Goal: Information Seeking & Learning: Learn about a topic

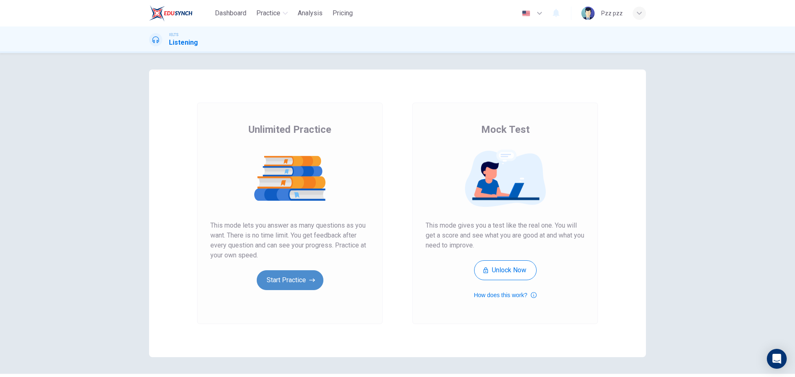
click at [298, 279] on button "Start Practice" at bounding box center [290, 280] width 67 height 20
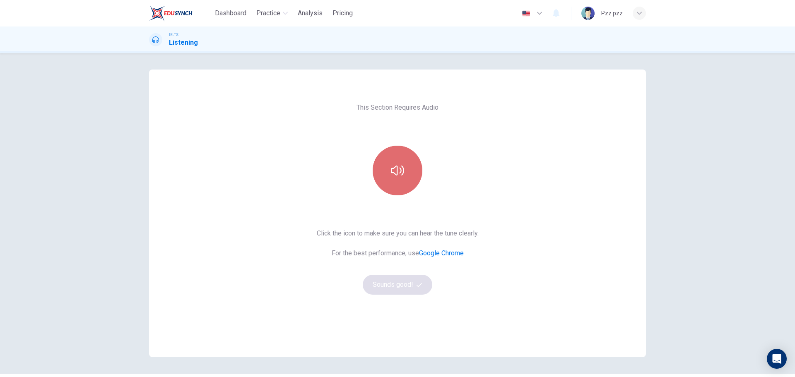
click at [391, 169] on icon "button" at bounding box center [397, 171] width 13 height 10
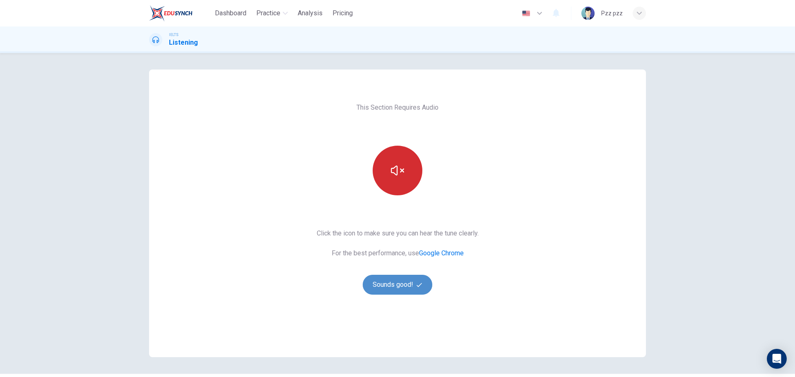
click at [412, 288] on button "Sounds good!" at bounding box center [398, 285] width 70 height 20
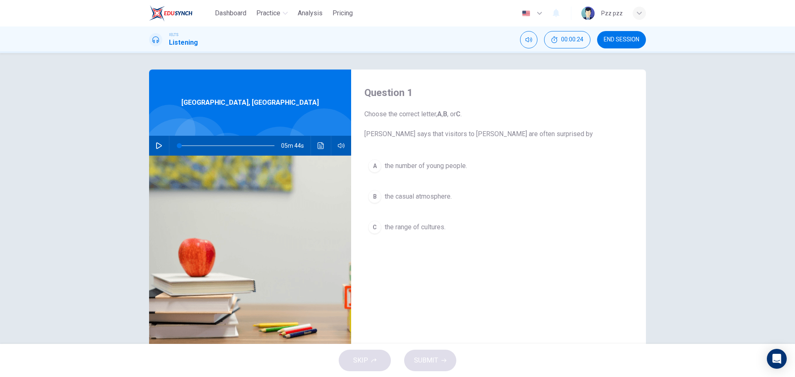
click at [153, 148] on button "button" at bounding box center [158, 146] width 13 height 20
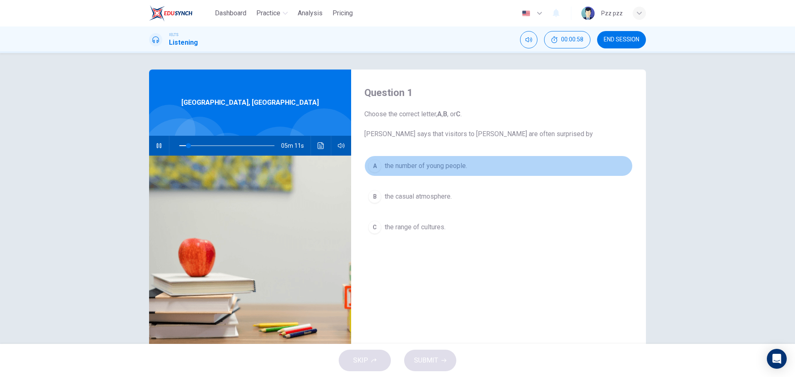
click at [398, 162] on span "the number of young people." at bounding box center [426, 166] width 82 height 10
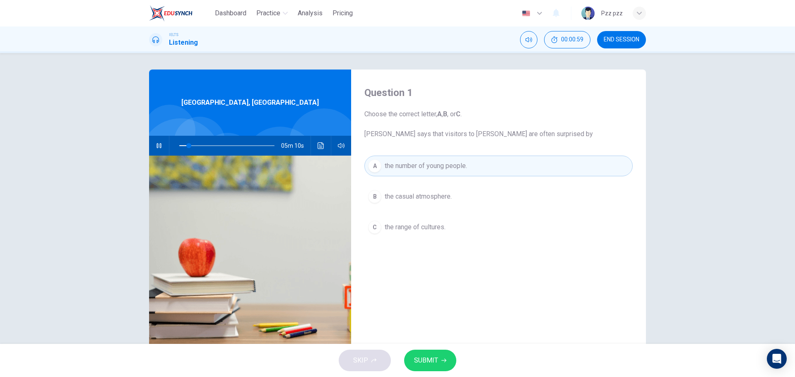
click at [434, 359] on span "SUBMIT" at bounding box center [426, 361] width 24 height 12
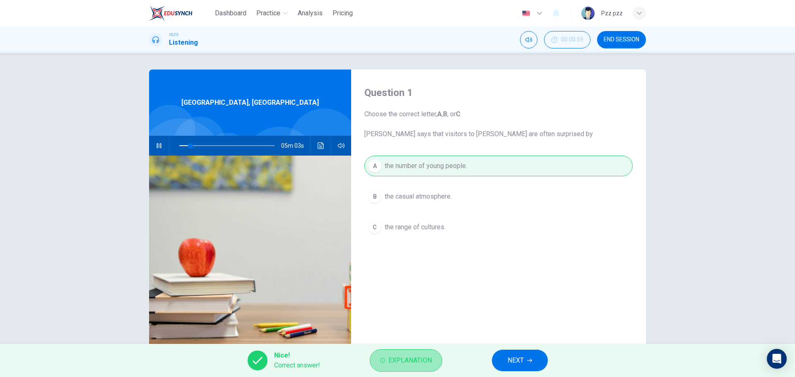
click at [410, 358] on span "Explanation" at bounding box center [409, 361] width 43 height 12
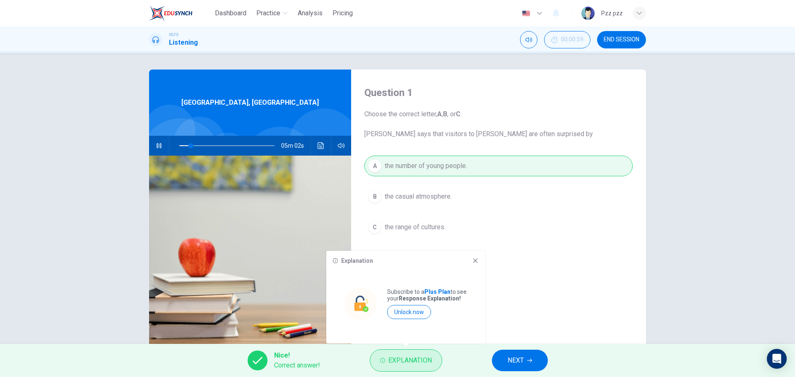
click at [410, 358] on span "Explanation" at bounding box center [409, 361] width 43 height 12
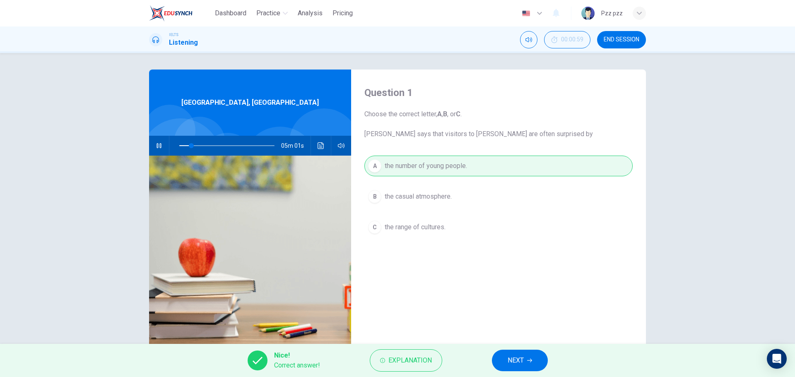
click at [499, 359] on button "NEXT" at bounding box center [520, 361] width 56 height 22
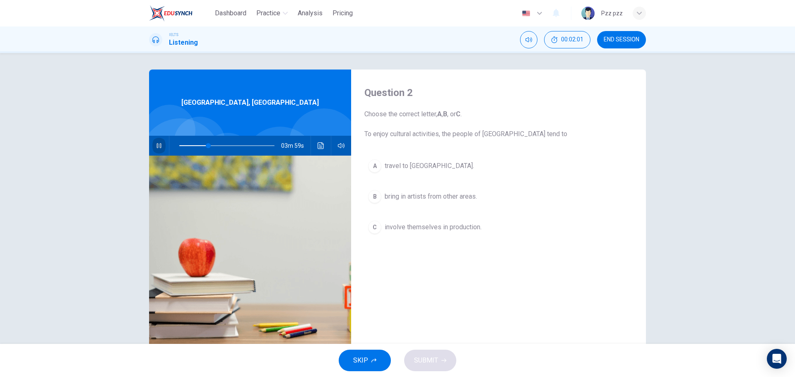
click at [154, 149] on button "button" at bounding box center [158, 146] width 13 height 20
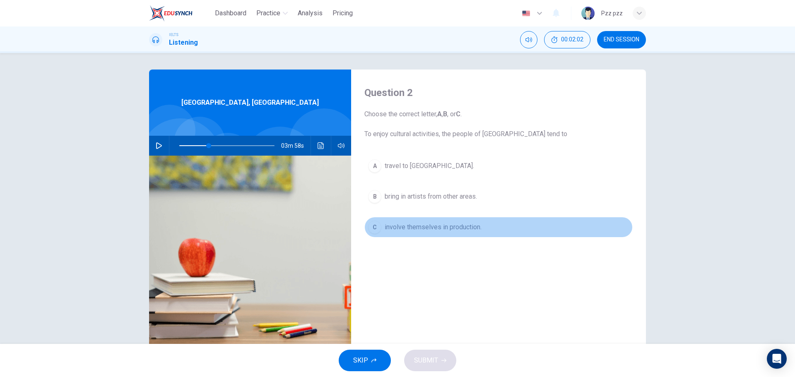
click at [420, 229] on span "involve themselves in production." at bounding box center [433, 227] width 97 height 10
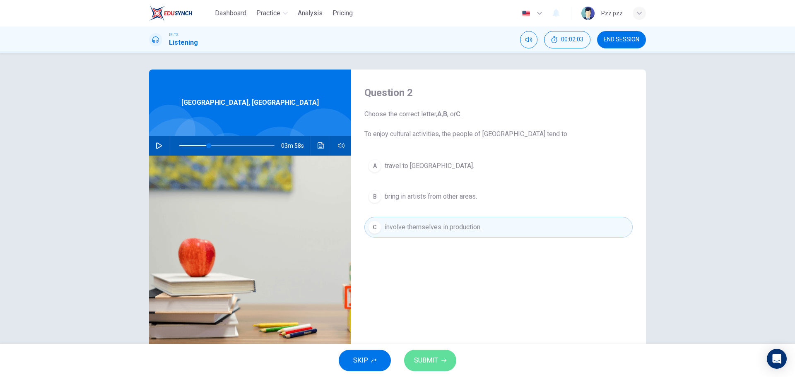
click at [438, 364] on button "SUBMIT" at bounding box center [430, 361] width 52 height 22
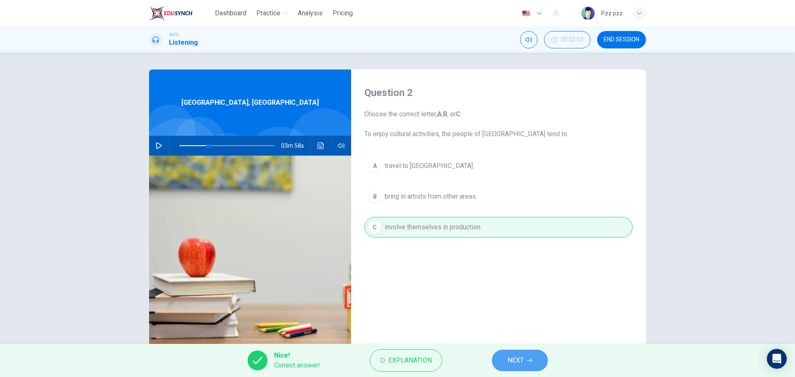
click at [523, 358] on span "NEXT" at bounding box center [516, 361] width 16 height 12
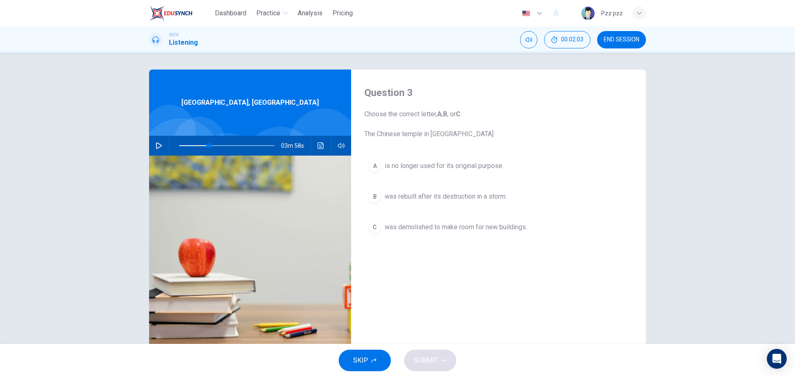
click at [161, 144] on button "button" at bounding box center [158, 146] width 13 height 20
click at [437, 198] on span "was rebuilt after its destruction in a storm." at bounding box center [446, 197] width 122 height 10
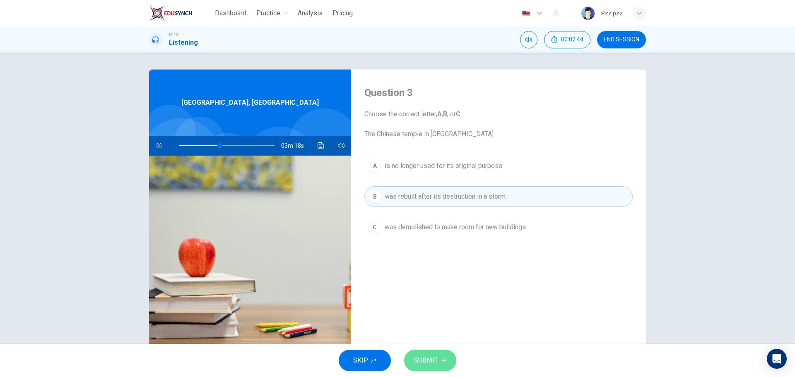
click at [422, 361] on span "SUBMIT" at bounding box center [426, 361] width 24 height 12
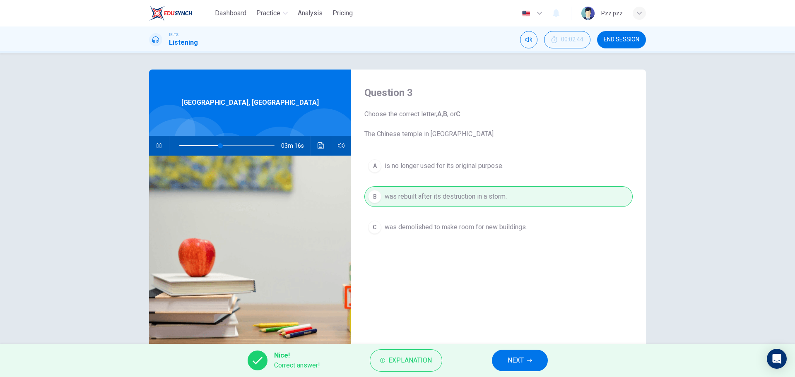
click at [526, 366] on button "NEXT" at bounding box center [520, 361] width 56 height 22
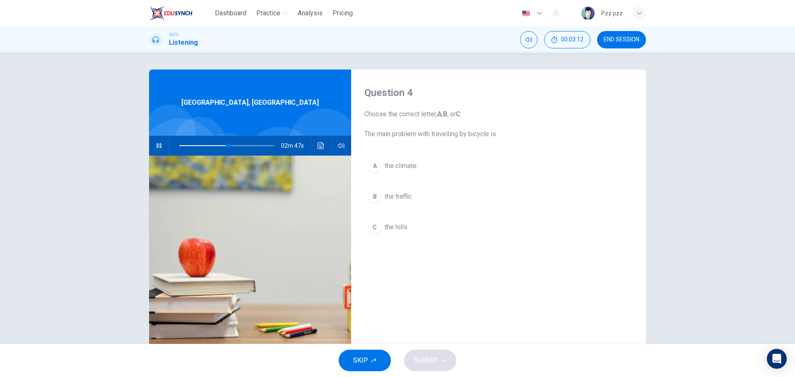
click at [405, 168] on span "the climate." at bounding box center [401, 166] width 33 height 10
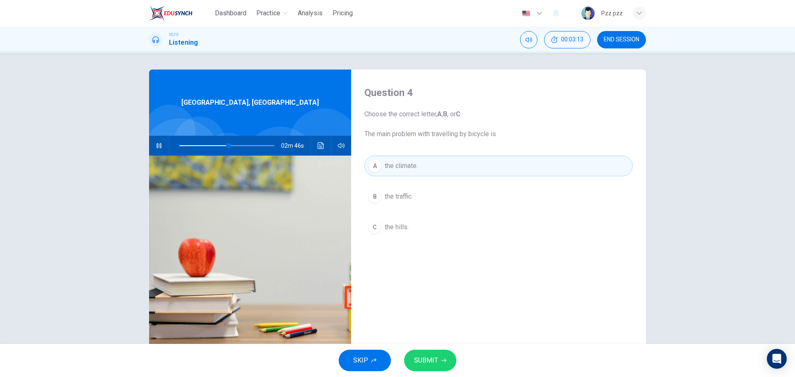
click at [422, 362] on span "SUBMIT" at bounding box center [426, 361] width 24 height 12
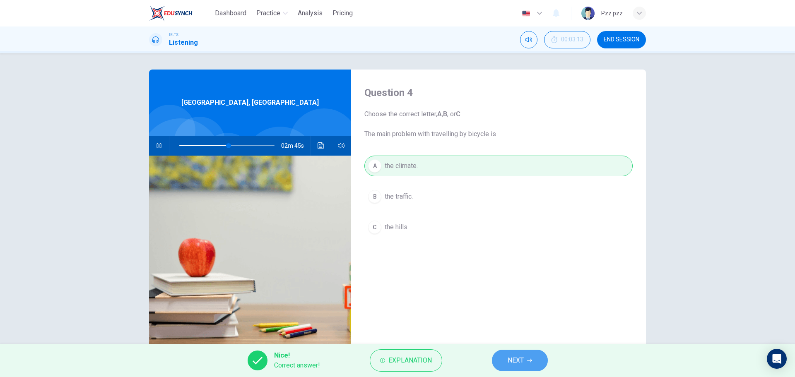
click at [504, 363] on button "NEXT" at bounding box center [520, 361] width 56 height 22
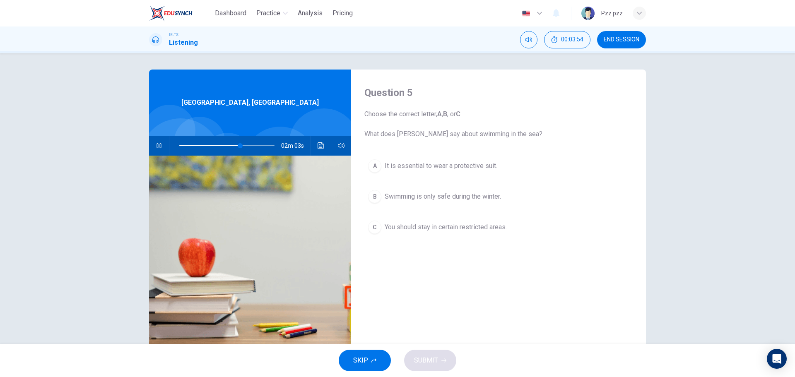
click at [158, 143] on icon "button" at bounding box center [159, 145] width 7 height 7
click at [454, 232] on span "You should stay in certain restricted areas." at bounding box center [446, 227] width 122 height 10
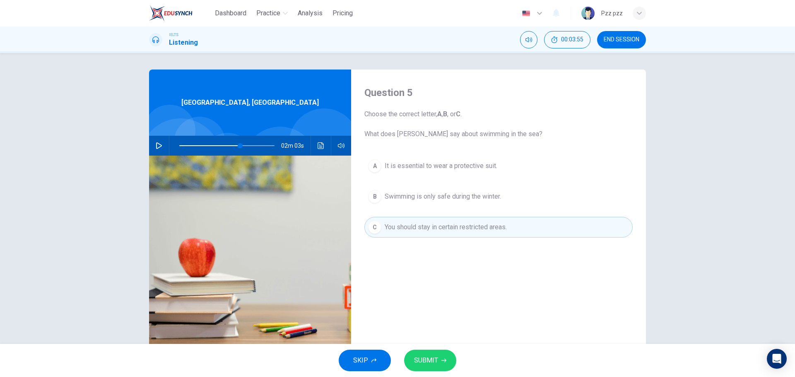
click at [431, 356] on span "SUBMIT" at bounding box center [426, 361] width 24 height 12
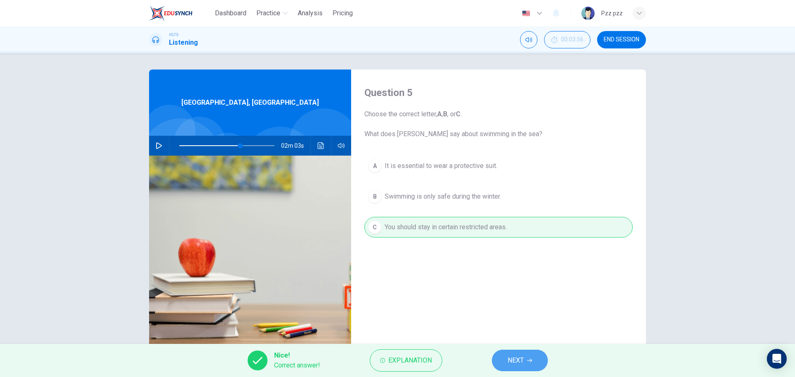
click at [527, 355] on button "NEXT" at bounding box center [520, 361] width 56 height 22
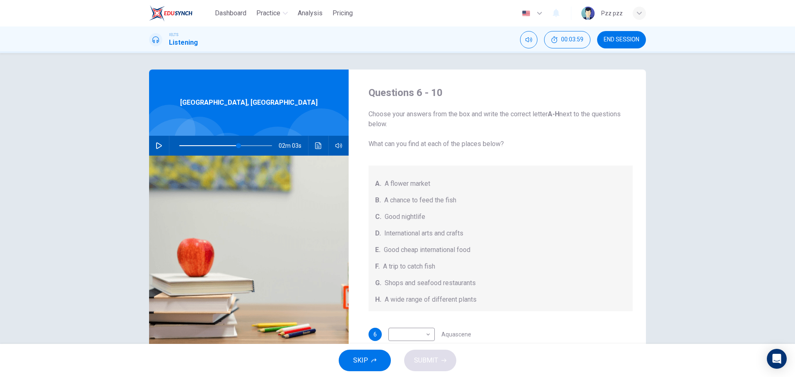
click at [152, 145] on button "button" at bounding box center [158, 146] width 13 height 20
click at [552, 337] on div "6 ​ ​ Aquascene" at bounding box center [501, 334] width 265 height 13
click at [152, 147] on button "button" at bounding box center [158, 146] width 13 height 20
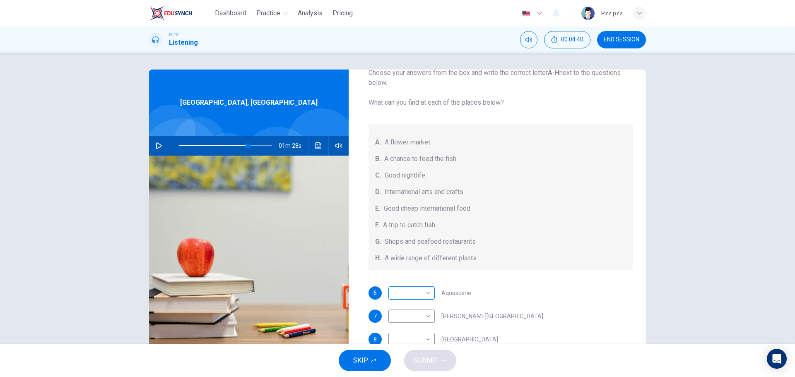
click at [412, 293] on body "Dashboard Practice Analysis Pricing English en ​ Pzz pzz IELTS Listening 00:04:…" at bounding box center [397, 188] width 795 height 377
click at [410, 284] on li "B" at bounding box center [409, 284] width 46 height 13
type input "74"
type input "B"
click at [156, 145] on icon "button" at bounding box center [159, 145] width 7 height 7
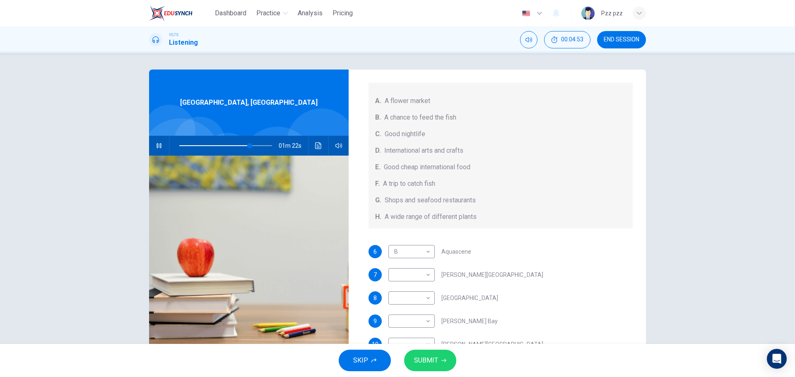
scroll to position [93, 0]
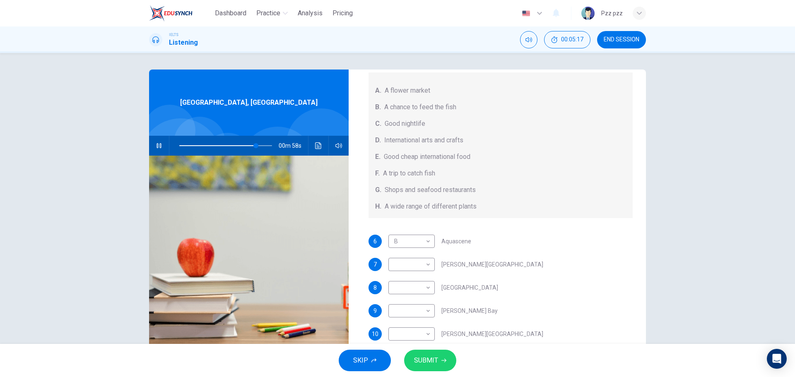
click at [152, 146] on button "button" at bounding box center [158, 146] width 13 height 20
click at [156, 147] on icon "button" at bounding box center [159, 145] width 7 height 7
click at [157, 147] on icon "button" at bounding box center [159, 145] width 5 height 5
click at [418, 285] on body "Dashboard Practice Analysis Pricing English en ​ Pzz pzz IELTS Listening 00:05:…" at bounding box center [397, 188] width 795 height 377
click at [398, 351] on li "G" at bounding box center [409, 350] width 46 height 13
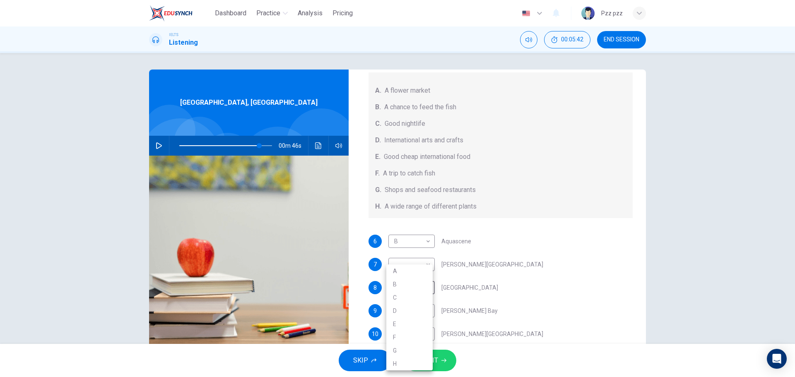
type input "87"
type input "G"
click at [161, 146] on button "button" at bounding box center [158, 146] width 13 height 20
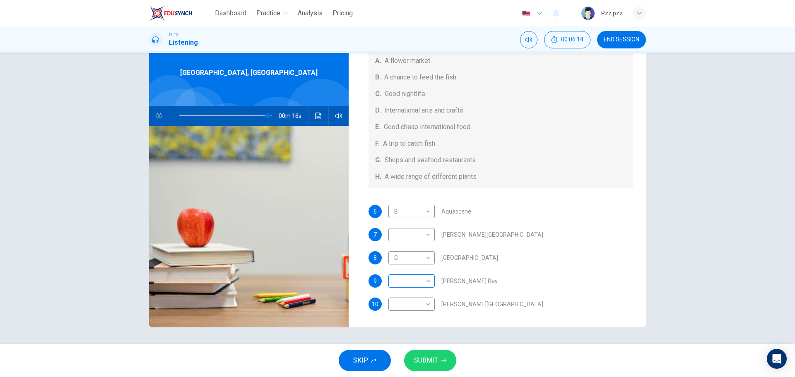
click at [419, 284] on body "Dashboard Practice Analysis Pricing English en ​ Pzz pzz IELTS Listening 00:06:…" at bounding box center [397, 188] width 795 height 377
click at [401, 347] on li "G" at bounding box center [409, 350] width 46 height 13
type input "96"
type input "G"
click at [415, 304] on body "Dashboard Practice Analysis Pricing English en ​ Pzz pzz IELTS Listening 00:06:…" at bounding box center [397, 188] width 795 height 377
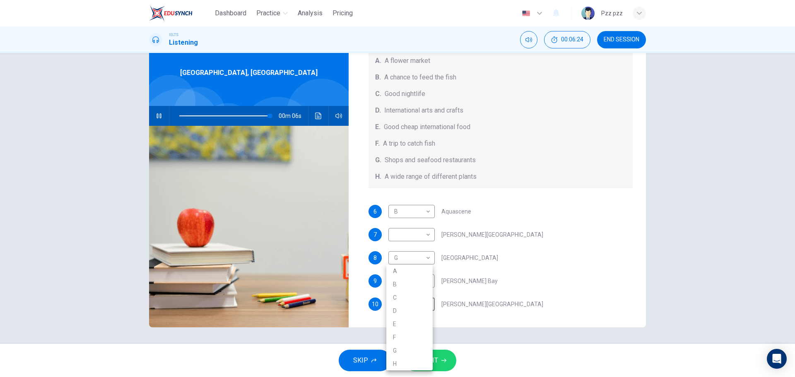
click at [404, 298] on li "C" at bounding box center [409, 297] width 46 height 13
type input "98"
type input "C"
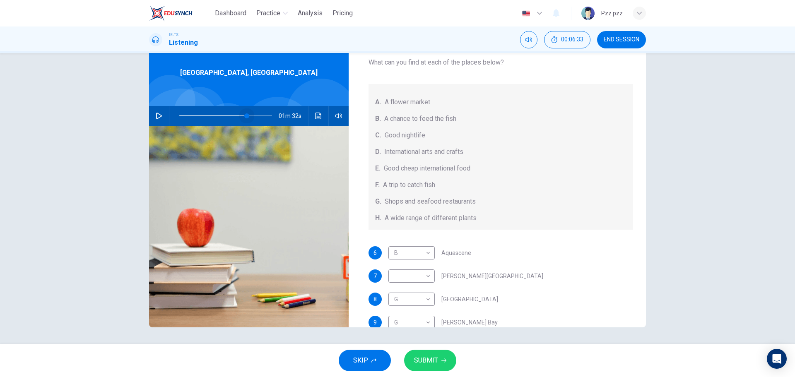
click at [245, 114] on span at bounding box center [225, 116] width 93 height 12
click at [156, 116] on icon "button" at bounding box center [159, 116] width 7 height 7
click at [157, 118] on icon "button" at bounding box center [159, 116] width 7 height 7
click at [152, 120] on button "button" at bounding box center [158, 116] width 13 height 20
click at [158, 116] on icon "button" at bounding box center [159, 115] width 5 height 5
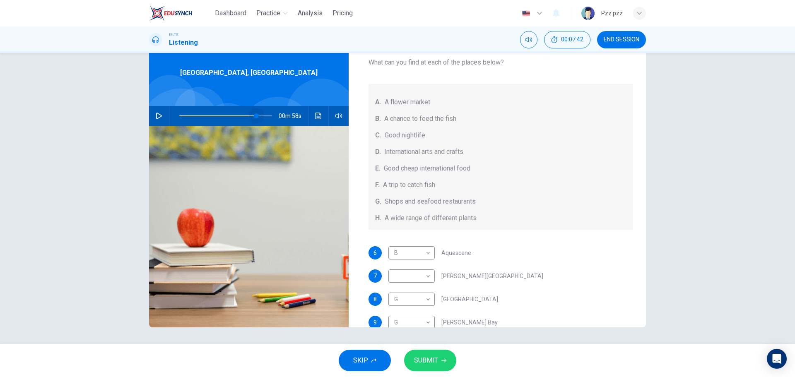
click at [255, 116] on span at bounding box center [256, 115] width 5 height 5
click at [250, 116] on span at bounding box center [252, 115] width 5 height 5
click at [157, 115] on icon "button" at bounding box center [159, 116] width 7 height 7
click at [419, 279] on body "Dashboard Practice Analysis Pricing English en ​ Pzz pzz IELTS Listening 00:07:…" at bounding box center [397, 188] width 795 height 377
click at [395, 324] on li "E" at bounding box center [409, 324] width 46 height 13
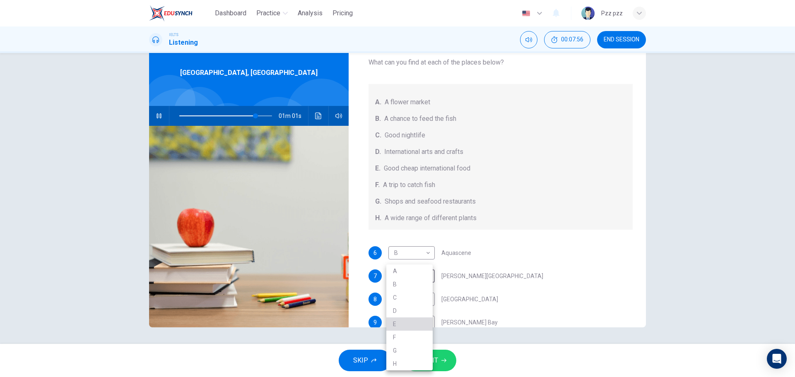
type input "82"
type input "E"
click at [434, 360] on span "SUBMIT" at bounding box center [426, 361] width 24 height 12
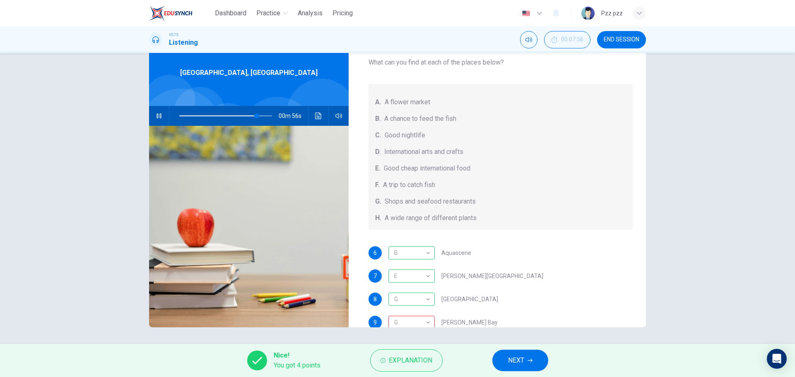
scroll to position [93, 0]
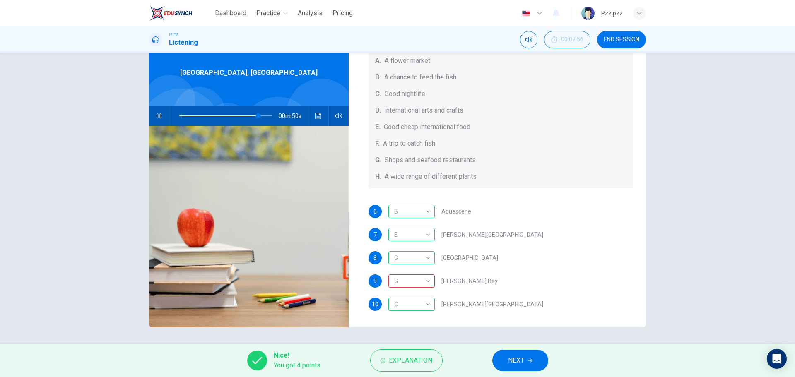
click at [152, 115] on button "button" at bounding box center [158, 116] width 13 height 20
type input "85"
click at [519, 365] on span "NEXT" at bounding box center [516, 361] width 16 height 12
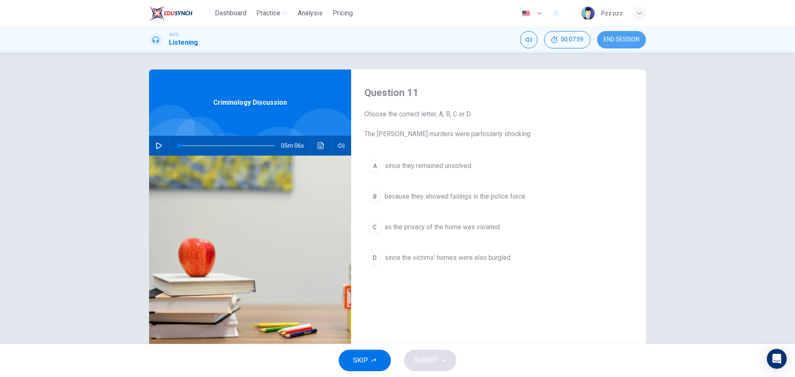
click at [623, 39] on span "END SESSION" at bounding box center [622, 39] width 36 height 7
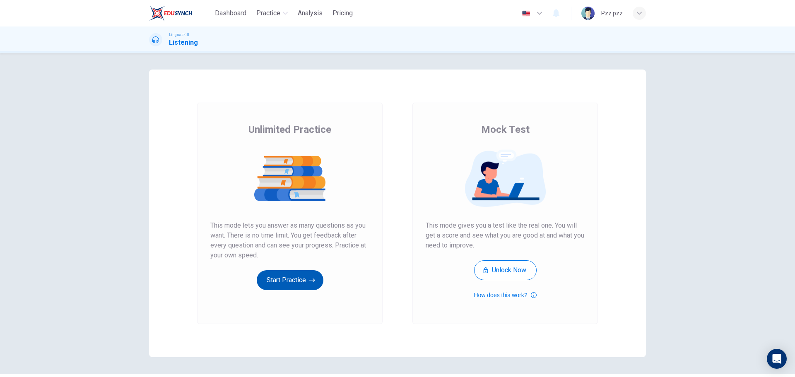
click at [301, 275] on button "Start Practice" at bounding box center [290, 280] width 67 height 20
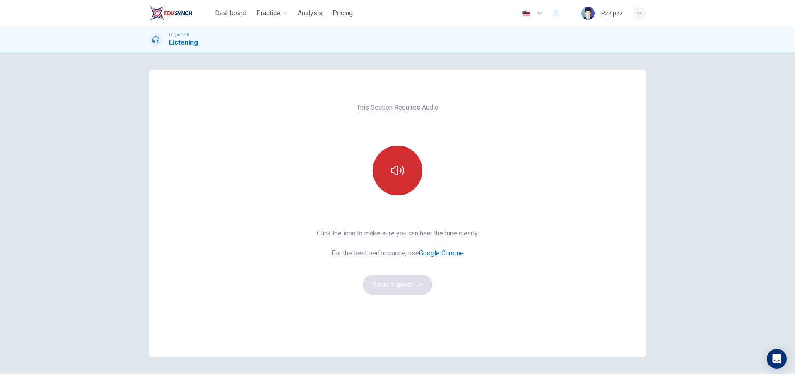
click at [391, 174] on icon "button" at bounding box center [397, 170] width 13 height 13
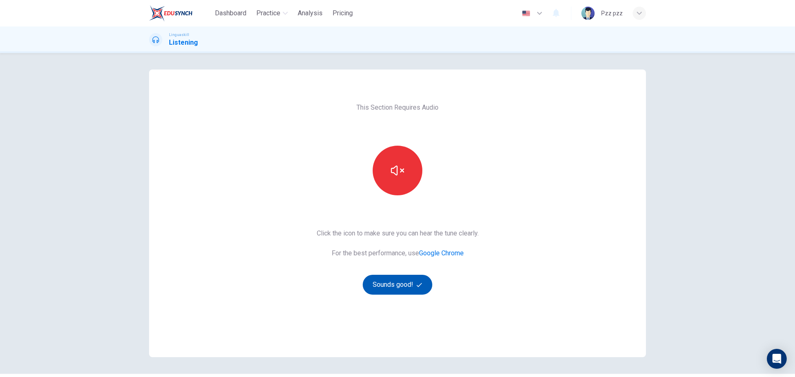
click at [396, 288] on button "Sounds good!" at bounding box center [398, 285] width 70 height 20
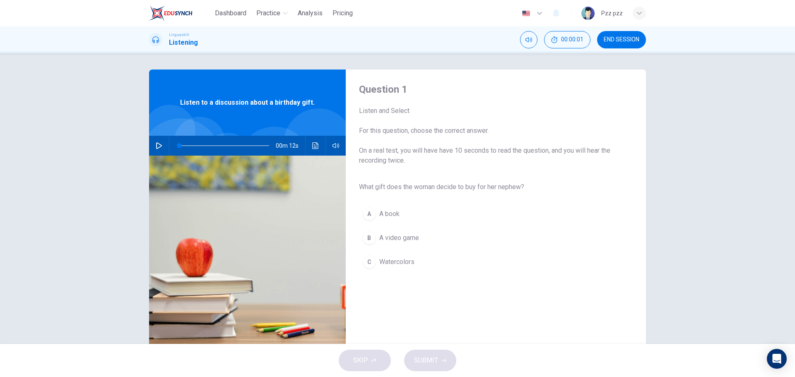
click at [161, 147] on button "button" at bounding box center [158, 146] width 13 height 20
type input "0"
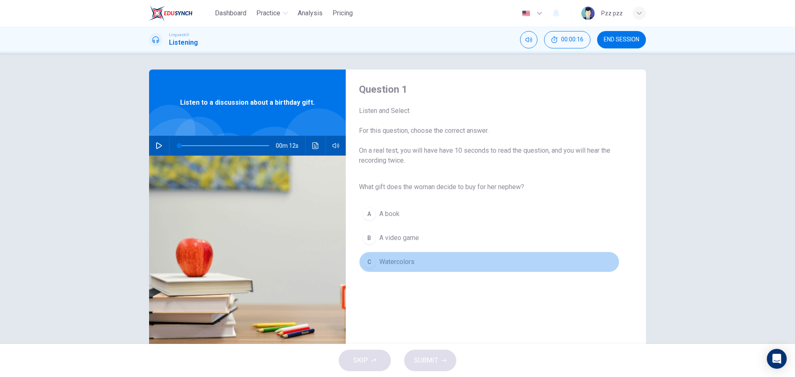
drag, startPoint x: 393, startPoint y: 265, endPoint x: 436, endPoint y: 316, distance: 66.7
click at [393, 265] on span "Watercolors" at bounding box center [396, 262] width 35 height 10
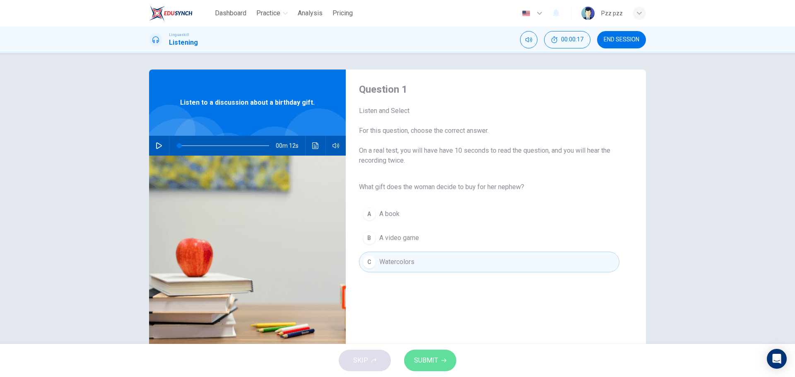
click at [424, 355] on span "SUBMIT" at bounding box center [426, 361] width 24 height 12
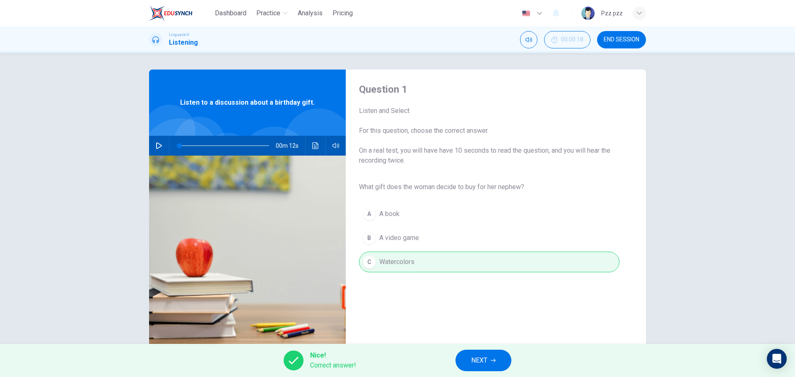
click at [504, 358] on button "NEXT" at bounding box center [483, 361] width 56 height 22
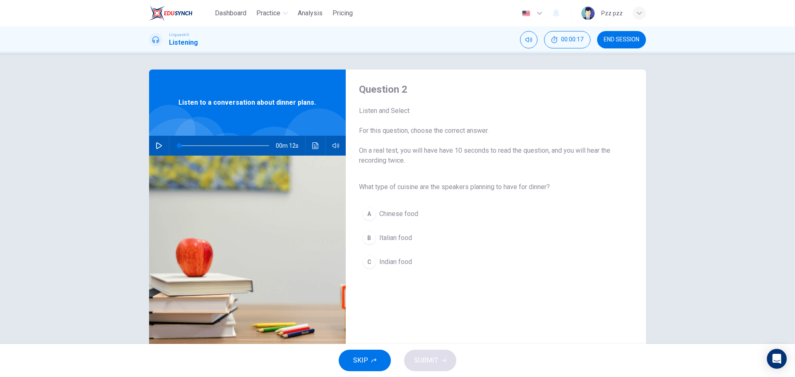
click at [156, 146] on icon "button" at bounding box center [159, 145] width 6 height 7
click at [394, 237] on span "Italian food" at bounding box center [395, 238] width 33 height 10
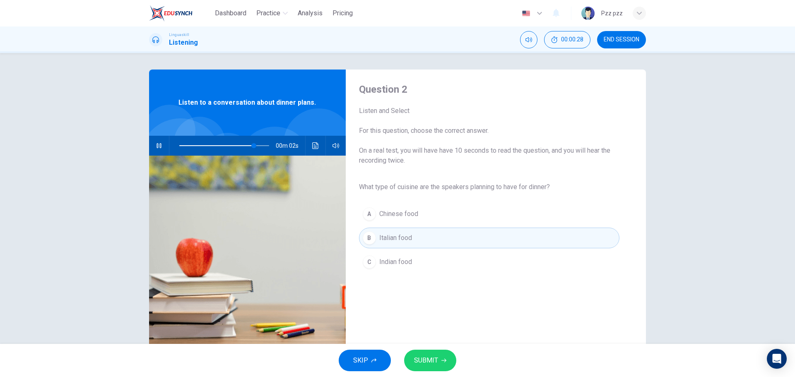
click at [425, 361] on span "SUBMIT" at bounding box center [426, 361] width 24 height 12
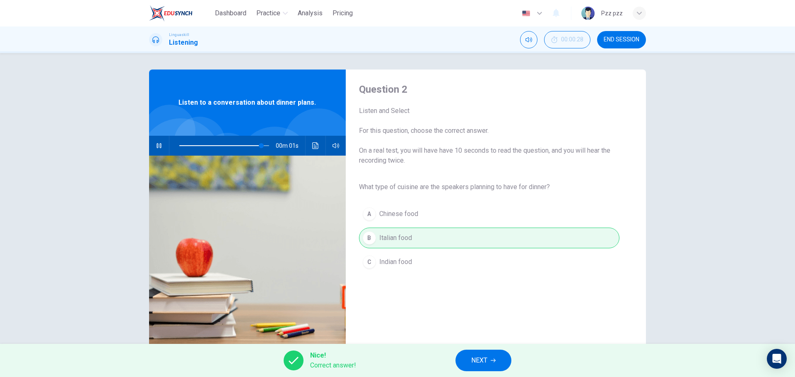
type input "0"
click at [469, 361] on button "NEXT" at bounding box center [483, 361] width 56 height 22
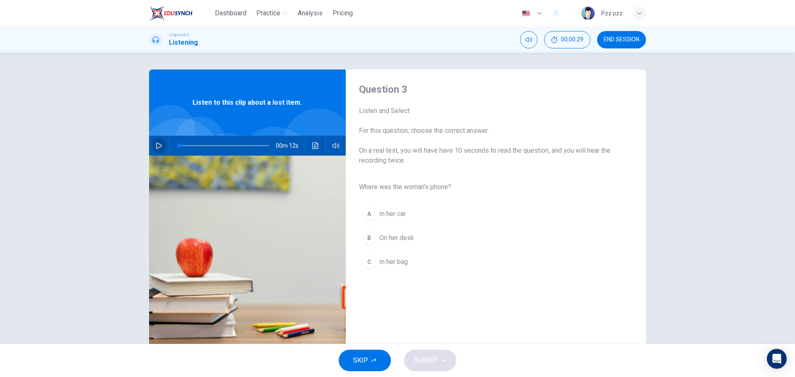
click at [156, 144] on icon "button" at bounding box center [159, 145] width 7 height 7
click at [397, 260] on span "In her bag" at bounding box center [393, 262] width 29 height 10
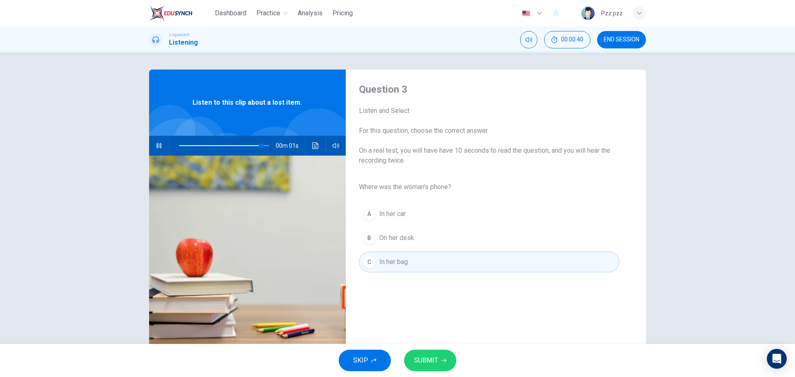
click at [425, 356] on span "SUBMIT" at bounding box center [426, 361] width 24 height 12
type input "0"
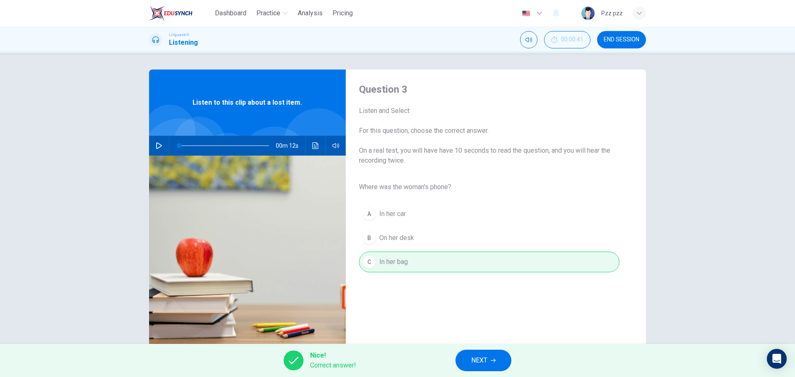
click at [471, 356] on span "NEXT" at bounding box center [479, 361] width 16 height 12
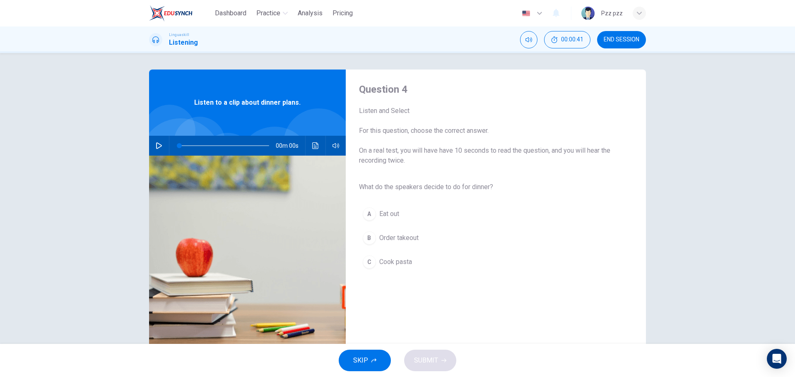
click at [156, 147] on icon "button" at bounding box center [159, 145] width 7 height 7
type input "0"
click at [404, 264] on span "Cook pasta" at bounding box center [395, 262] width 33 height 10
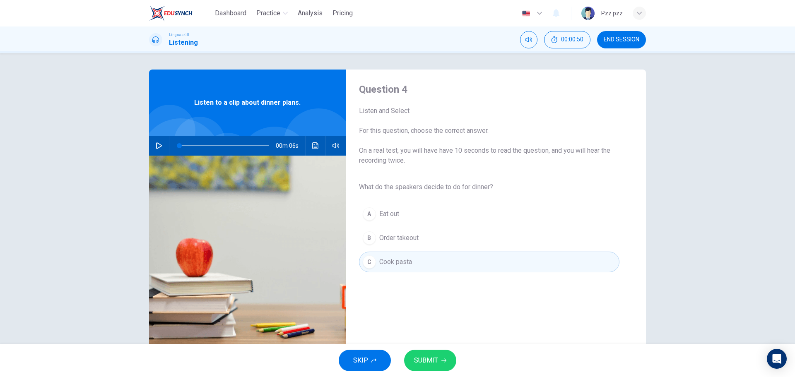
click at [428, 364] on span "SUBMIT" at bounding box center [426, 361] width 24 height 12
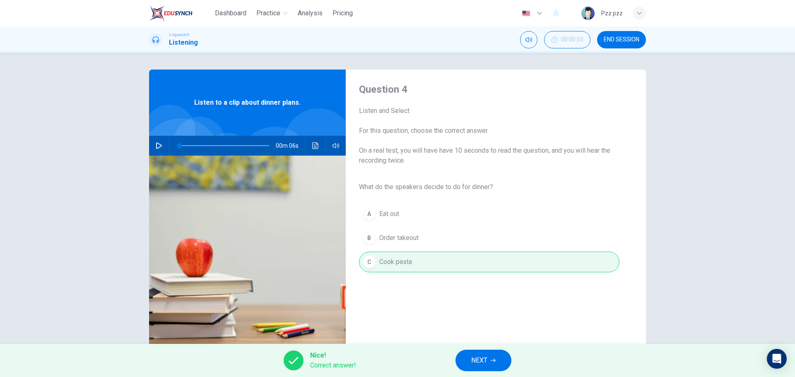
click at [484, 363] on span "NEXT" at bounding box center [479, 361] width 16 height 12
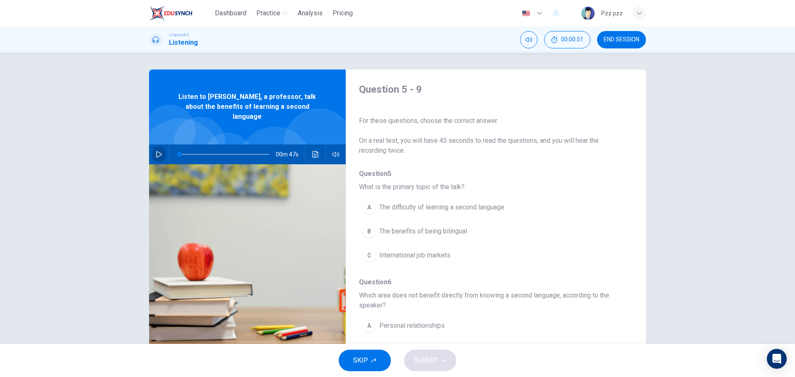
click at [162, 145] on button "button" at bounding box center [158, 155] width 13 height 20
click at [153, 148] on button "button" at bounding box center [158, 155] width 13 height 20
click at [446, 230] on span "The benefits of being bilingual" at bounding box center [423, 231] width 88 height 10
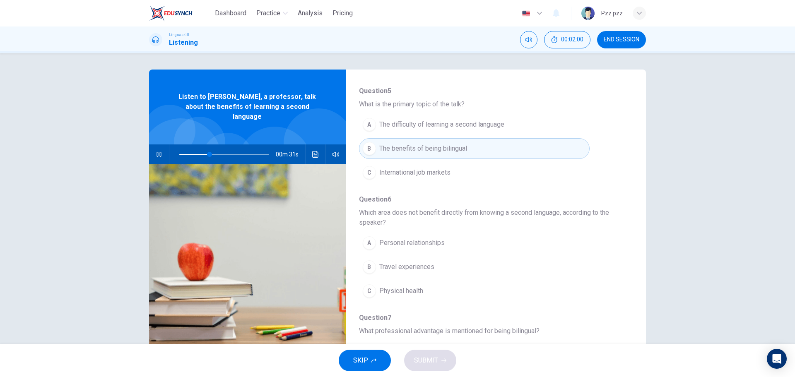
scroll to position [124, 0]
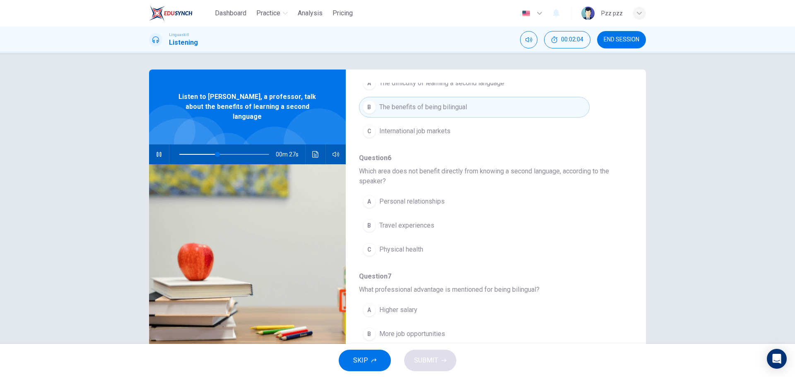
click at [430, 221] on span "Travel experiences" at bounding box center [406, 226] width 55 height 10
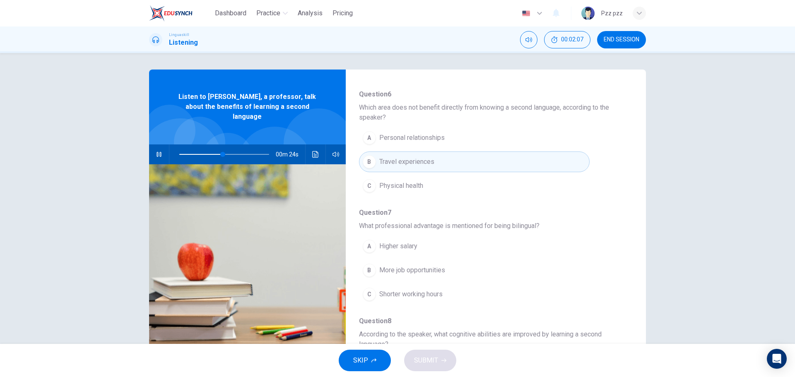
scroll to position [207, 0]
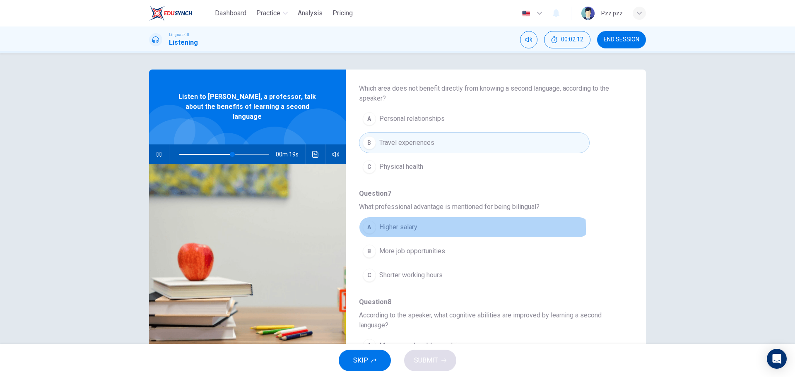
click at [387, 229] on span "Higher salary" at bounding box center [398, 227] width 38 height 10
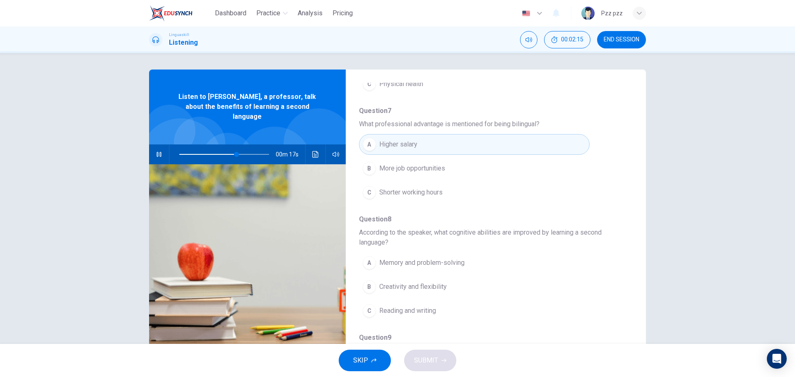
scroll to position [331, 0]
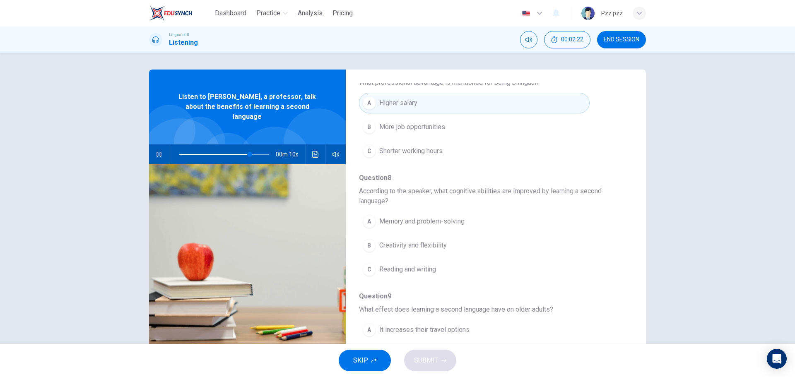
click at [442, 221] on span "Memory and problem-solving" at bounding box center [421, 222] width 85 height 10
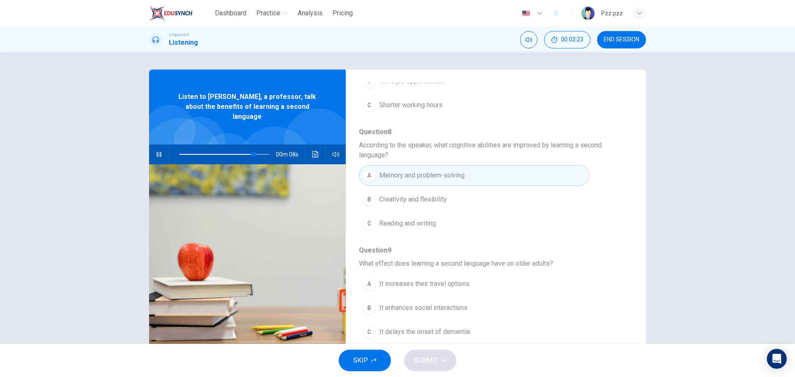
scroll to position [30, 0]
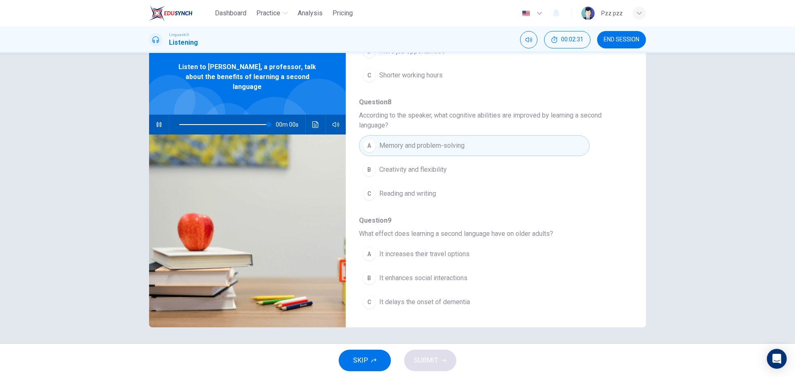
type input "0"
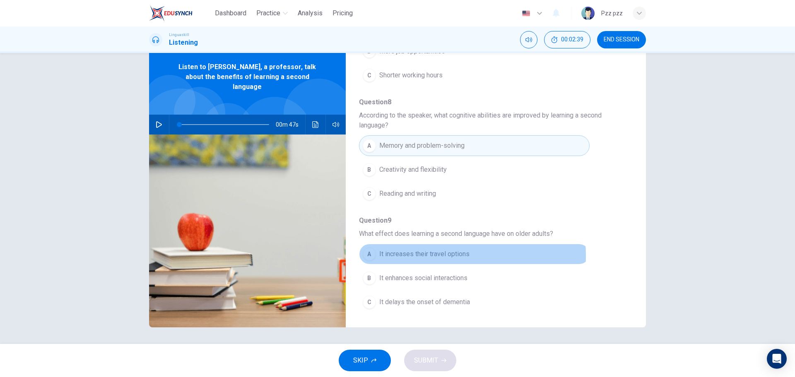
click at [435, 256] on span "It increases their travel options" at bounding box center [424, 254] width 90 height 10
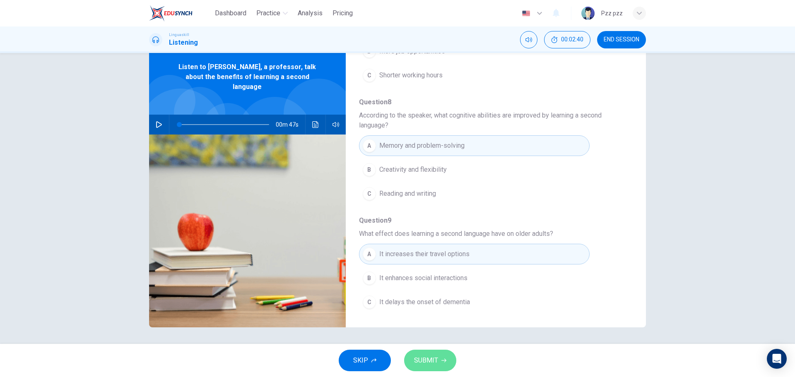
click at [426, 359] on span "SUBMIT" at bounding box center [426, 361] width 24 height 12
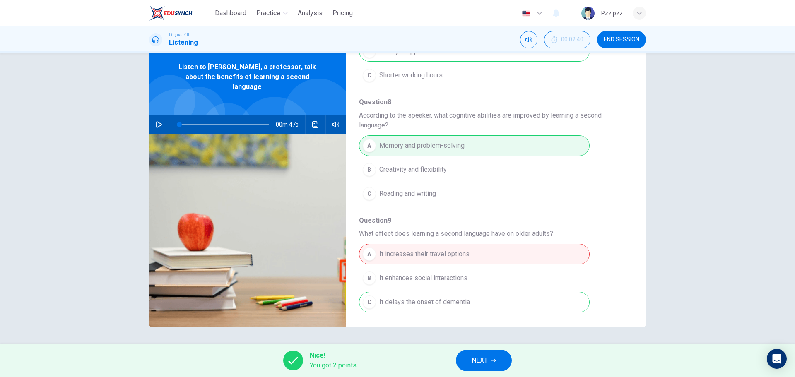
click at [467, 302] on div "A It increases their travel options B It enhances social interactions C It dela…" at bounding box center [489, 278] width 260 height 72
drag, startPoint x: 422, startPoint y: 229, endPoint x: 509, endPoint y: 229, distance: 87.4
click at [509, 229] on span "What effect does learning a second language have on older adults?" at bounding box center [489, 234] width 260 height 10
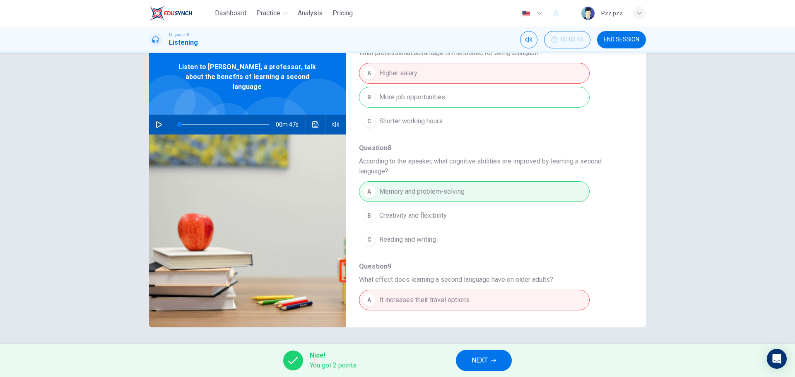
scroll to position [377, 0]
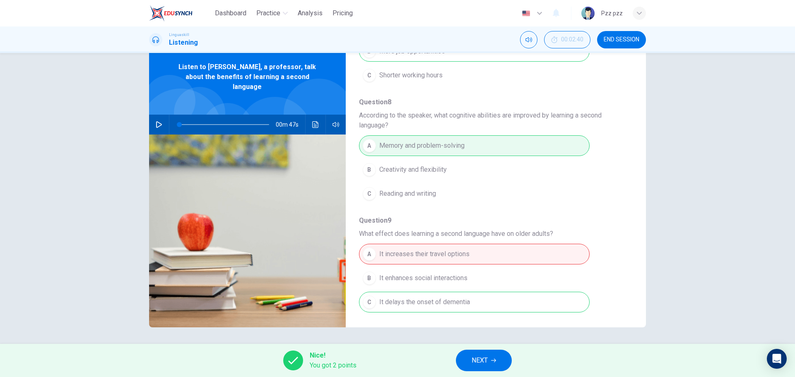
click at [480, 353] on button "NEXT" at bounding box center [484, 361] width 56 height 22
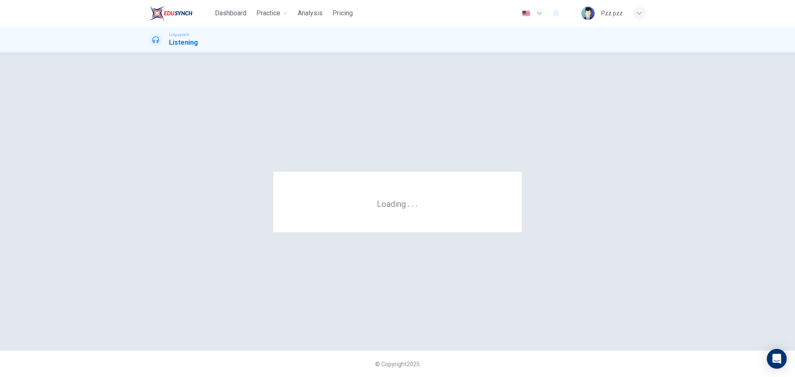
scroll to position [0, 0]
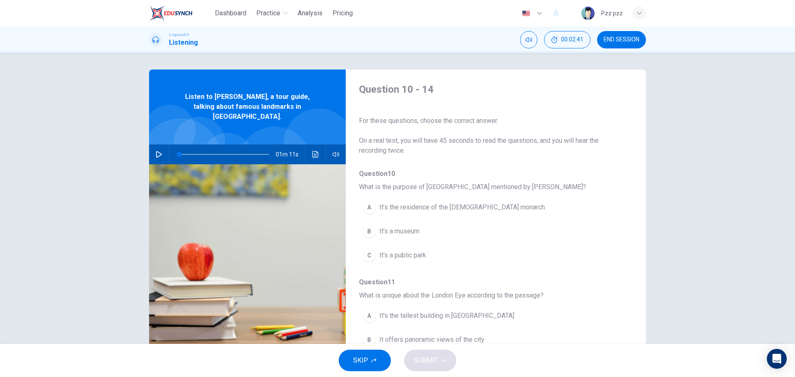
click at [159, 151] on icon "button" at bounding box center [159, 154] width 7 height 7
type input "0"
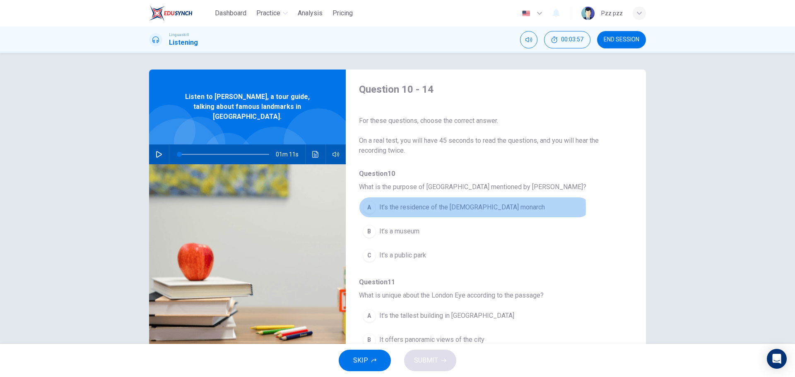
click at [435, 208] on span "It’s the residence of the British monarch" at bounding box center [462, 207] width 166 height 10
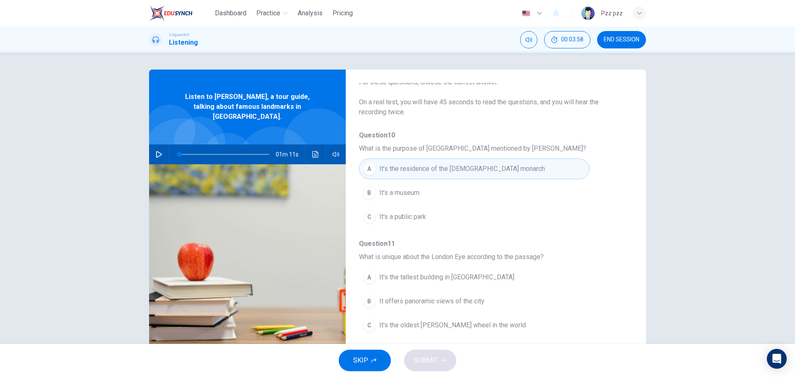
scroll to position [83, 0]
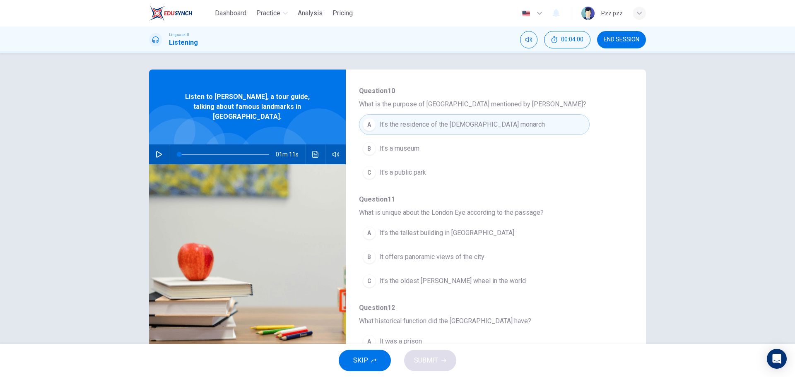
drag, startPoint x: 383, startPoint y: 213, endPoint x: 521, endPoint y: 214, distance: 137.5
click at [521, 214] on span "What is unique about the London Eye according to the passage?" at bounding box center [489, 213] width 260 height 10
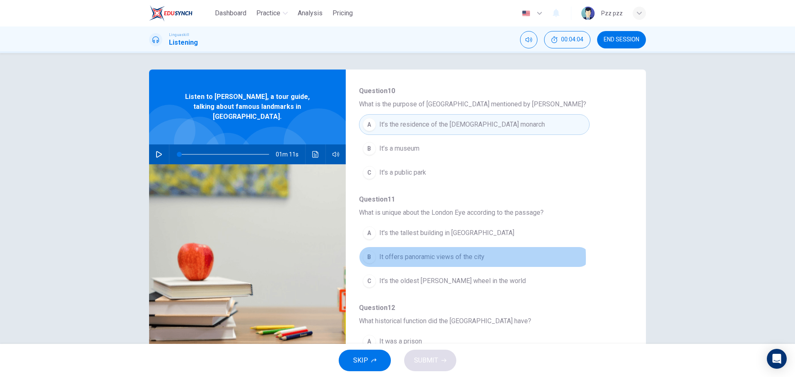
click at [423, 258] on span "It offers panoramic views of the city" at bounding box center [431, 257] width 105 height 10
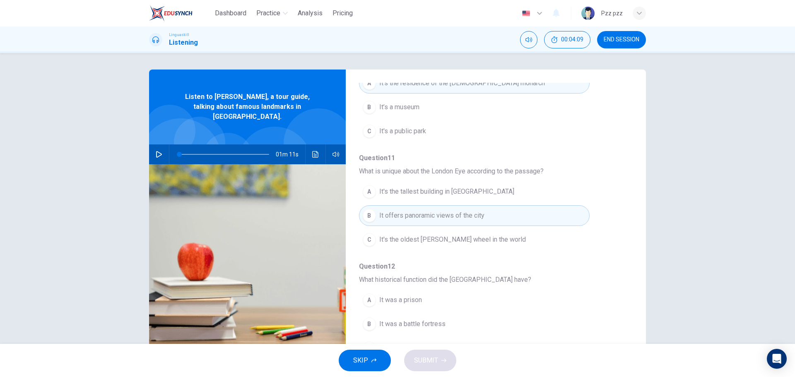
scroll to position [207, 0]
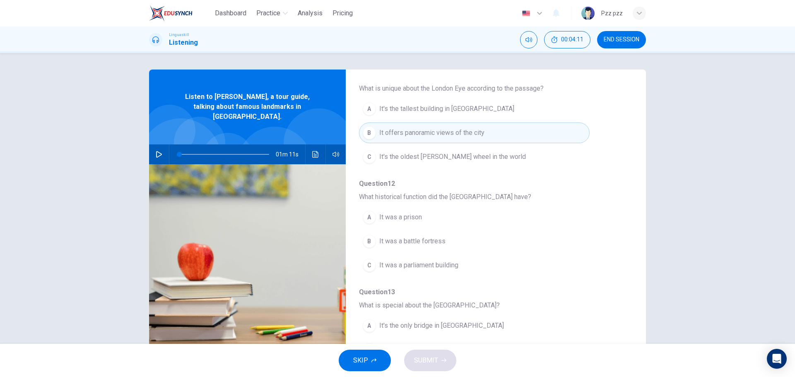
drag, startPoint x: 398, startPoint y: 198, endPoint x: 512, endPoint y: 198, distance: 113.9
click at [512, 198] on span "What historical function did the Tower of London have?" at bounding box center [489, 197] width 260 height 10
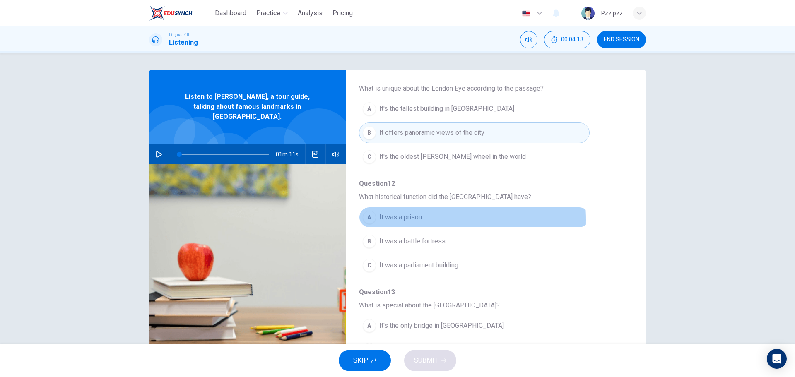
click at [388, 220] on span "It was a prison" at bounding box center [400, 217] width 43 height 10
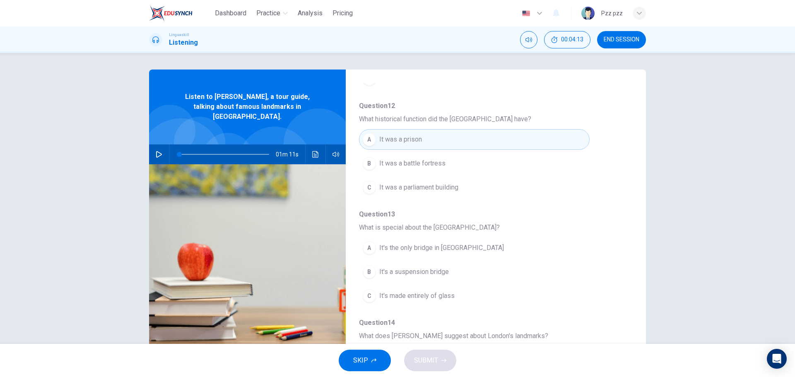
scroll to position [290, 0]
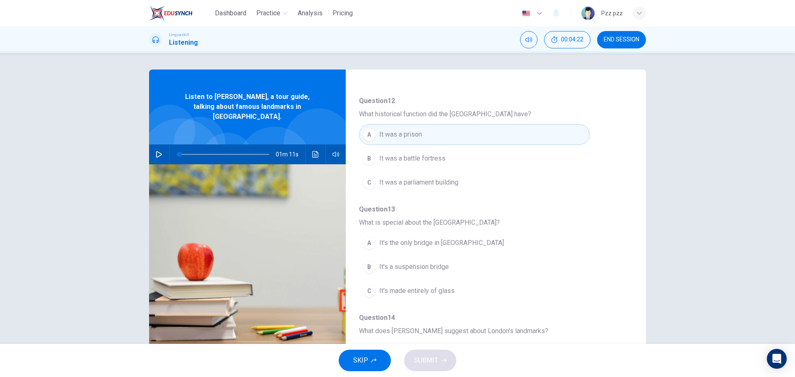
click at [412, 269] on span "It's a suspension bridge" at bounding box center [414, 267] width 70 height 10
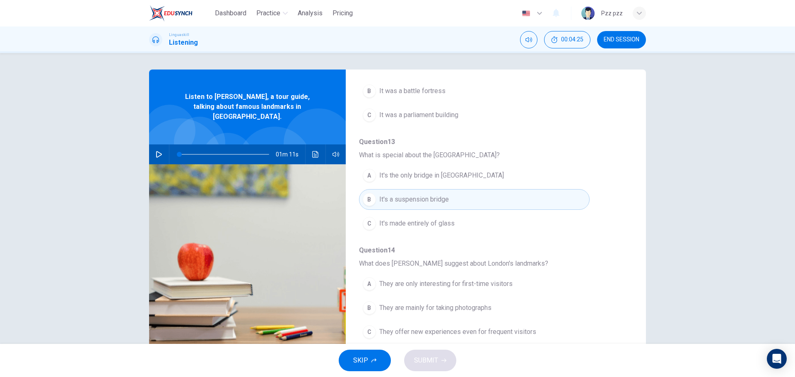
scroll to position [30, 0]
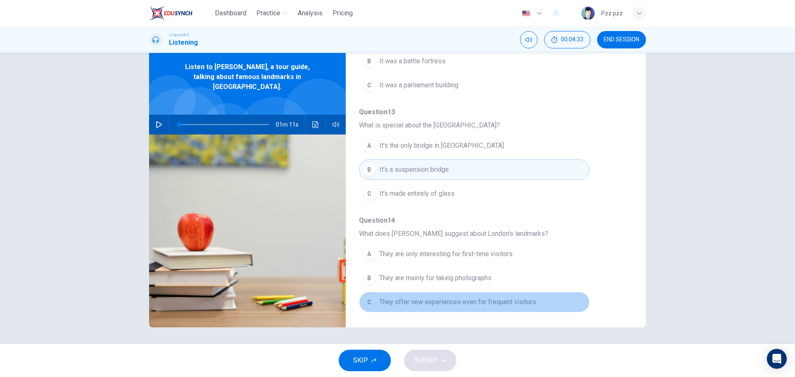
click at [494, 305] on span "They offer new experiences even for frequent visitors" at bounding box center [457, 302] width 157 height 10
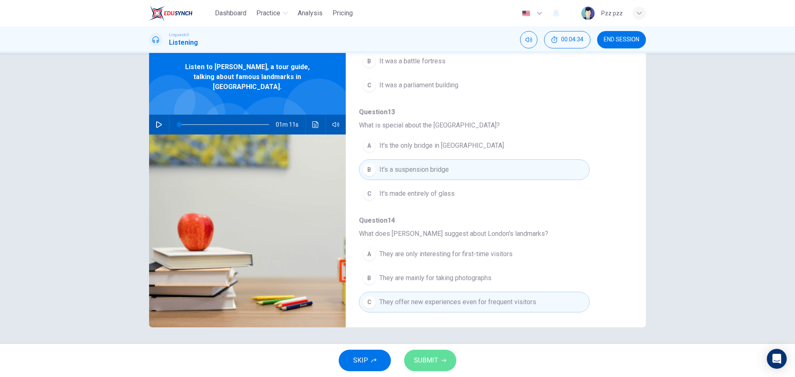
click at [429, 359] on span "SUBMIT" at bounding box center [426, 361] width 24 height 12
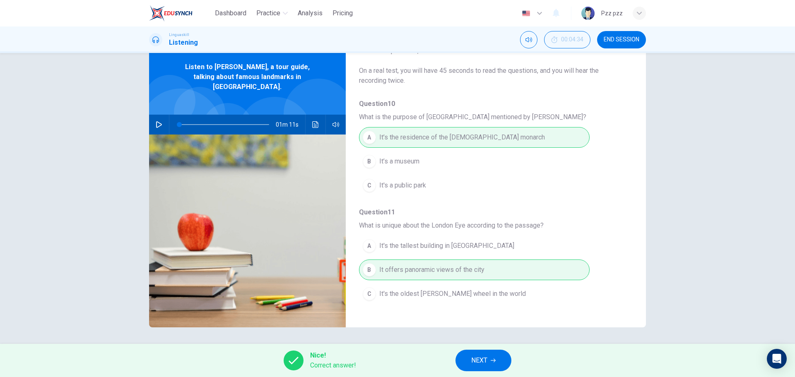
scroll to position [0, 0]
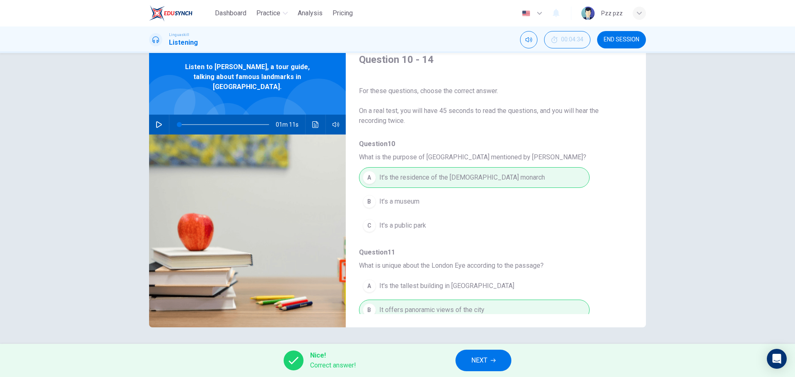
click at [634, 42] on span "END SESSION" at bounding box center [622, 39] width 36 height 7
